Goal: Task Accomplishment & Management: Manage account settings

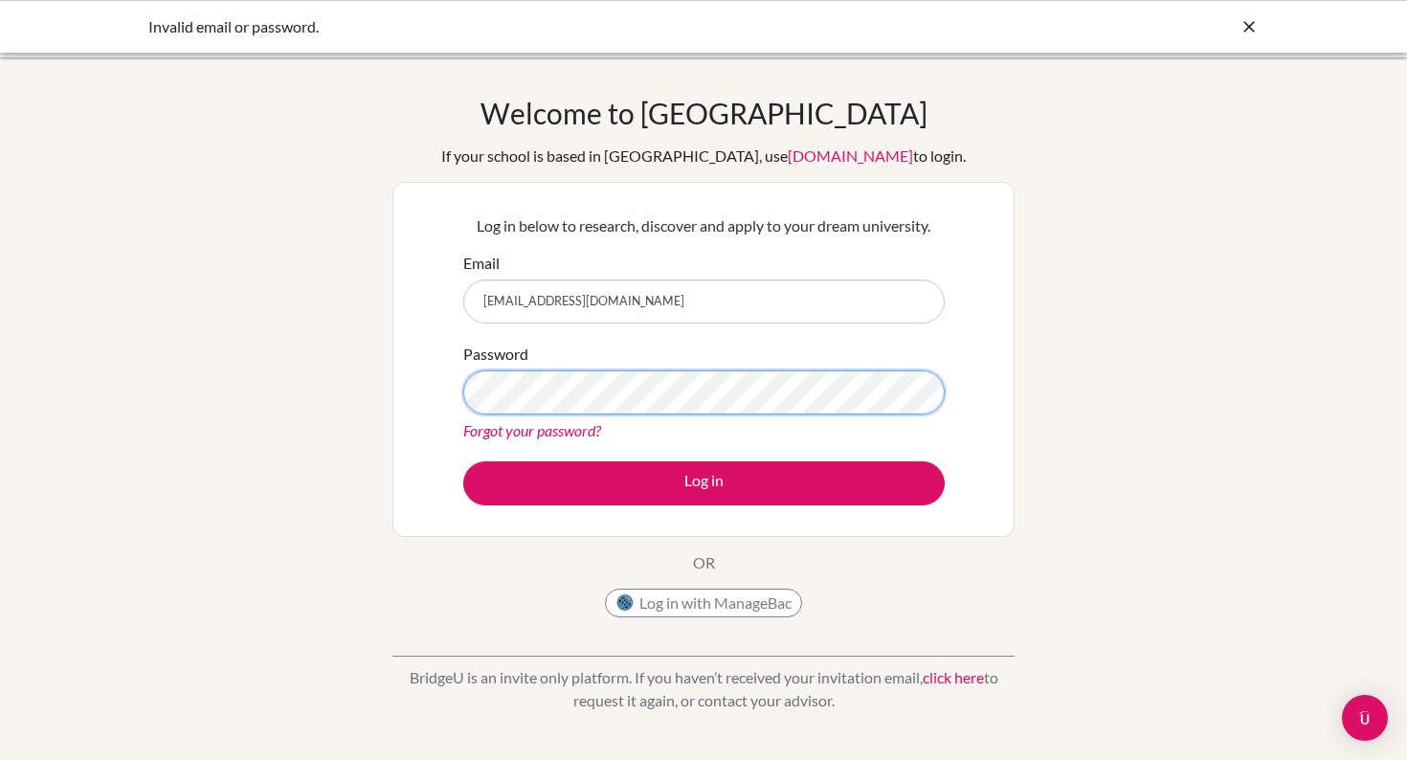
click at [463, 461] on button "Log in" at bounding box center [704, 483] width 482 height 44
click at [962, 680] on link "click here" at bounding box center [953, 677] width 61 height 18
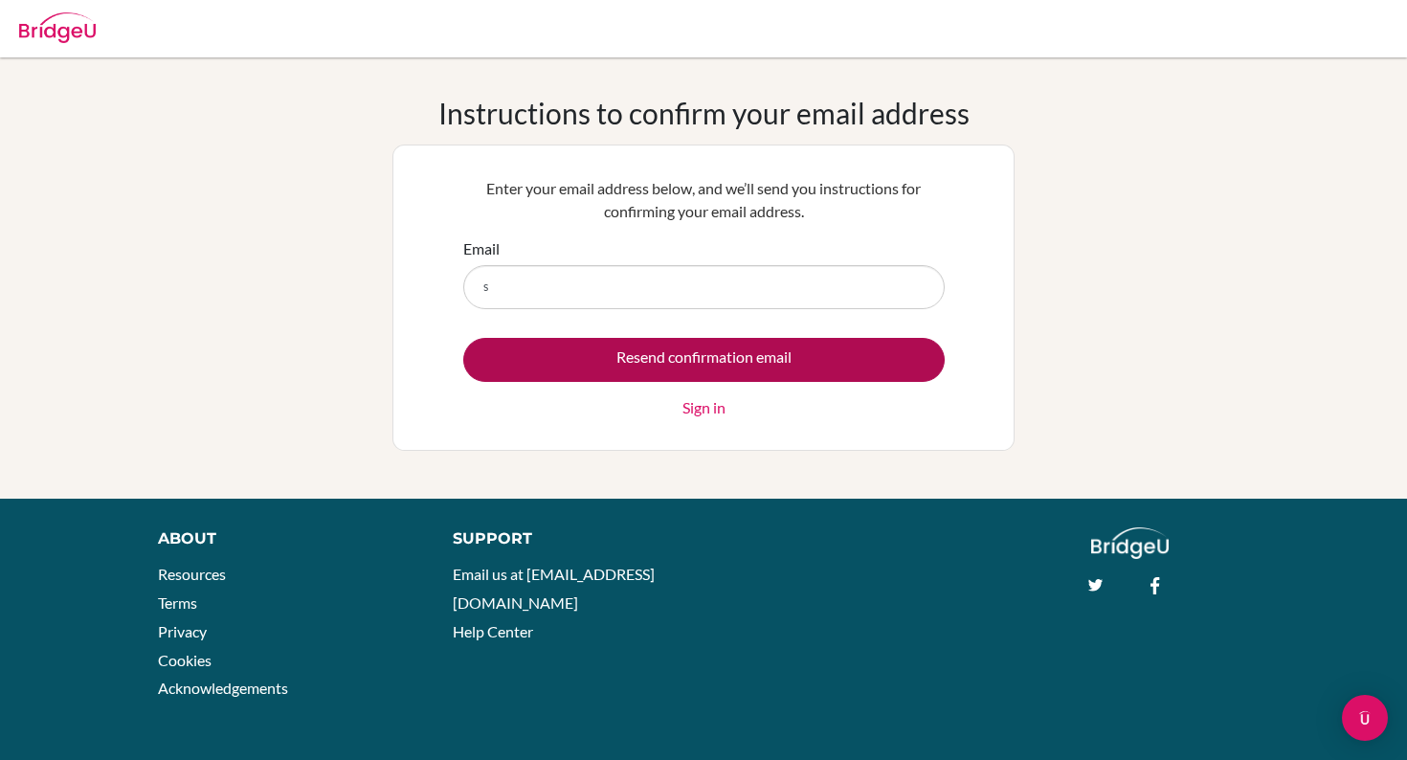
type input "[EMAIL_ADDRESS][DOMAIN_NAME]"
click at [463, 338] on input "Resend confirmation email" at bounding box center [704, 360] width 482 height 44
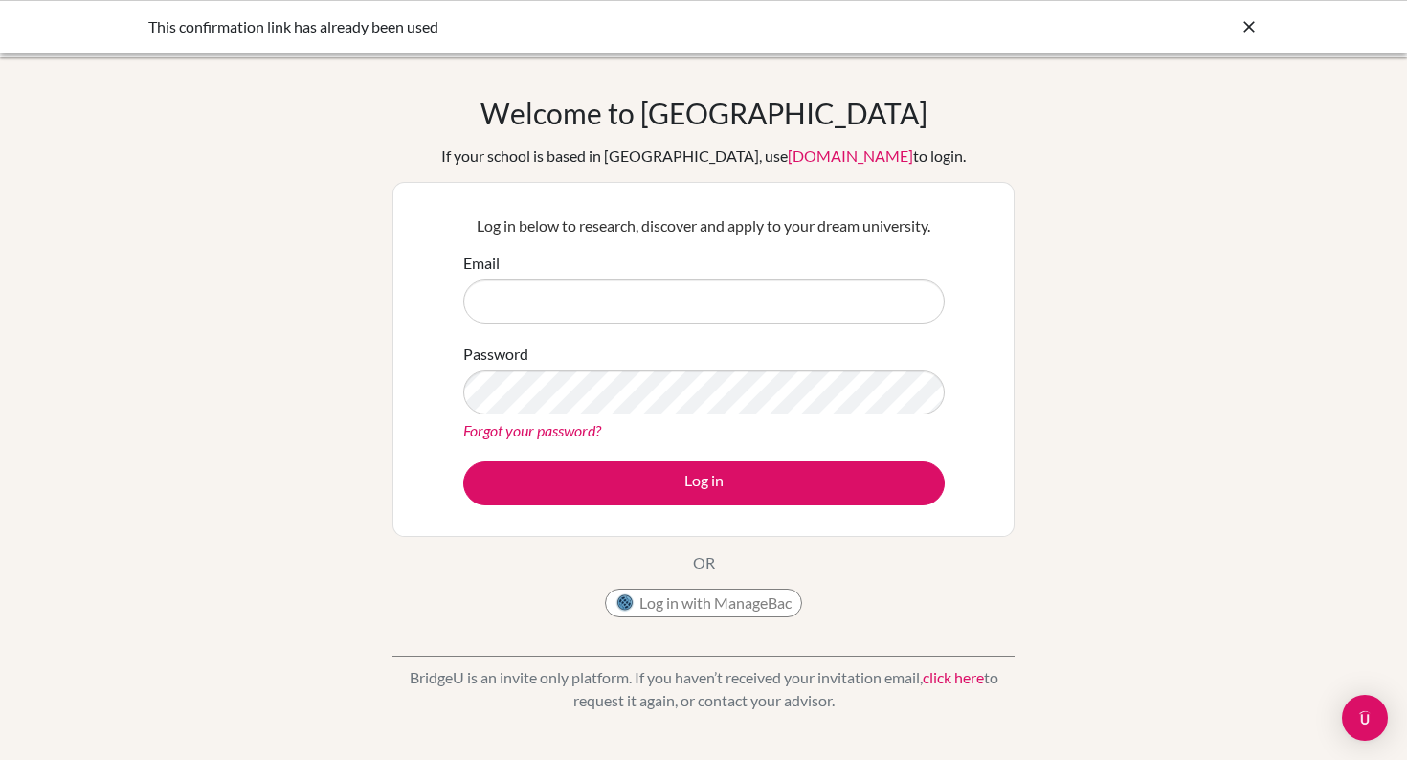
click at [572, 284] on input "Email" at bounding box center [704, 302] width 482 height 44
type input "[EMAIL_ADDRESS][DOMAIN_NAME]"
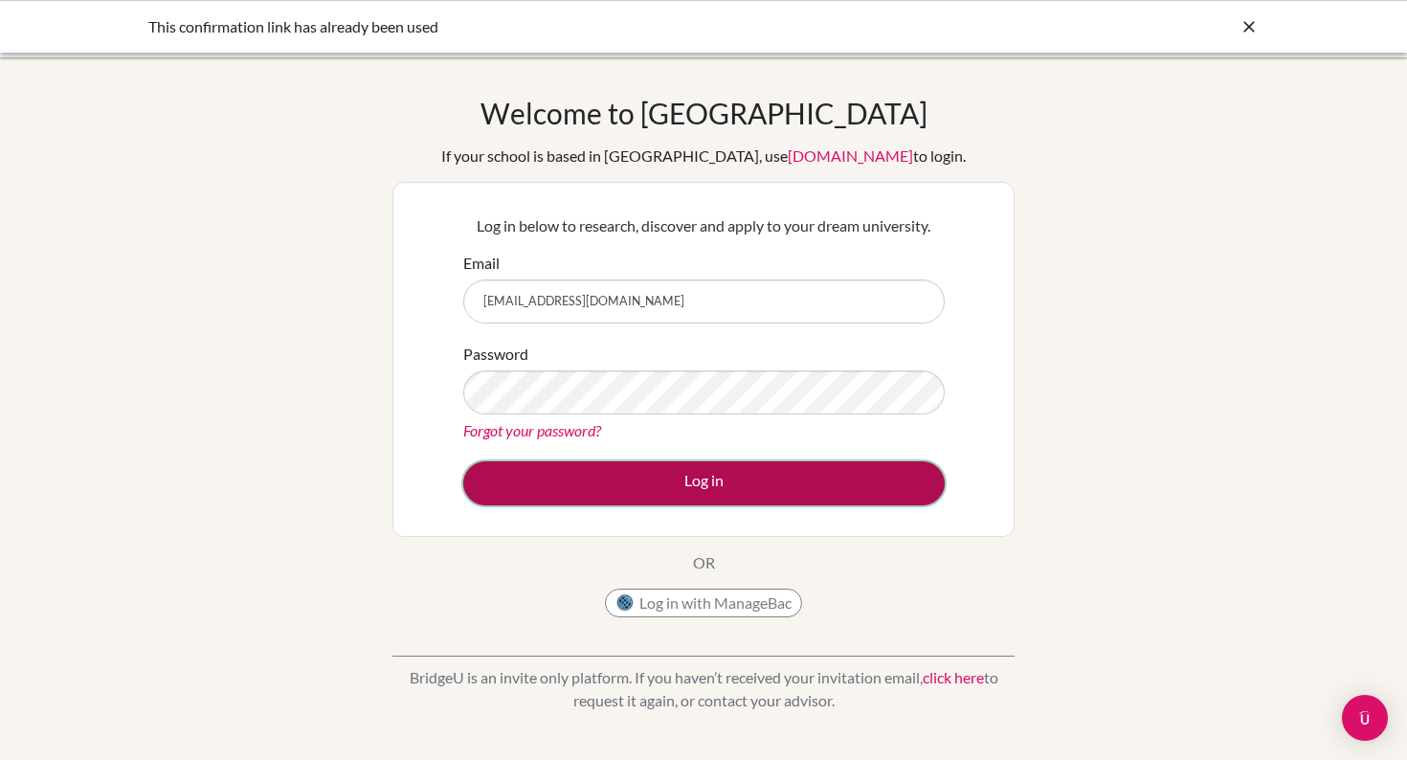
click at [564, 472] on button "Log in" at bounding box center [704, 483] width 482 height 44
